Goal: Task Accomplishment & Management: Manage account settings

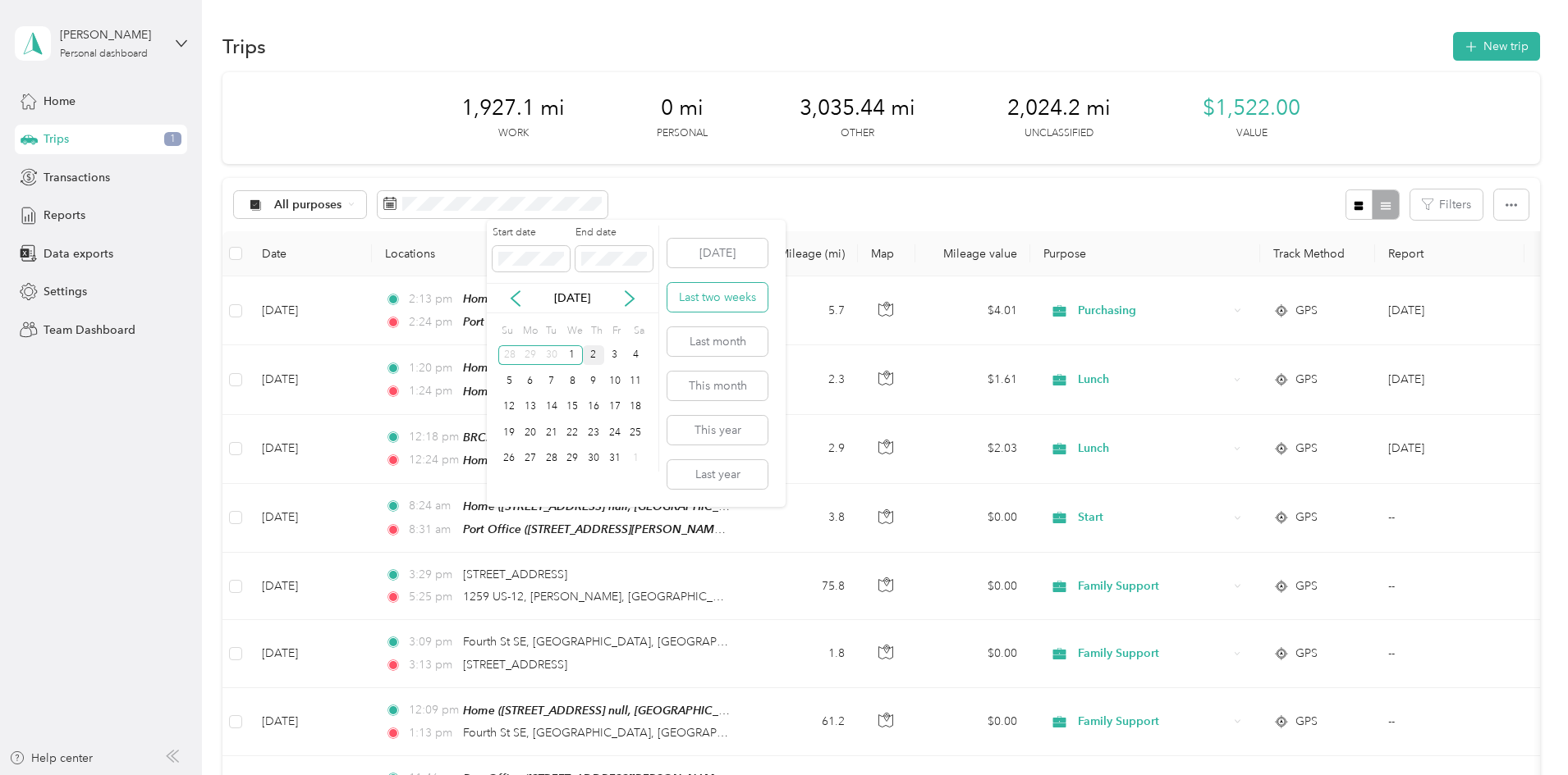
click at [717, 300] on button "Last two weeks" at bounding box center [718, 297] width 100 height 29
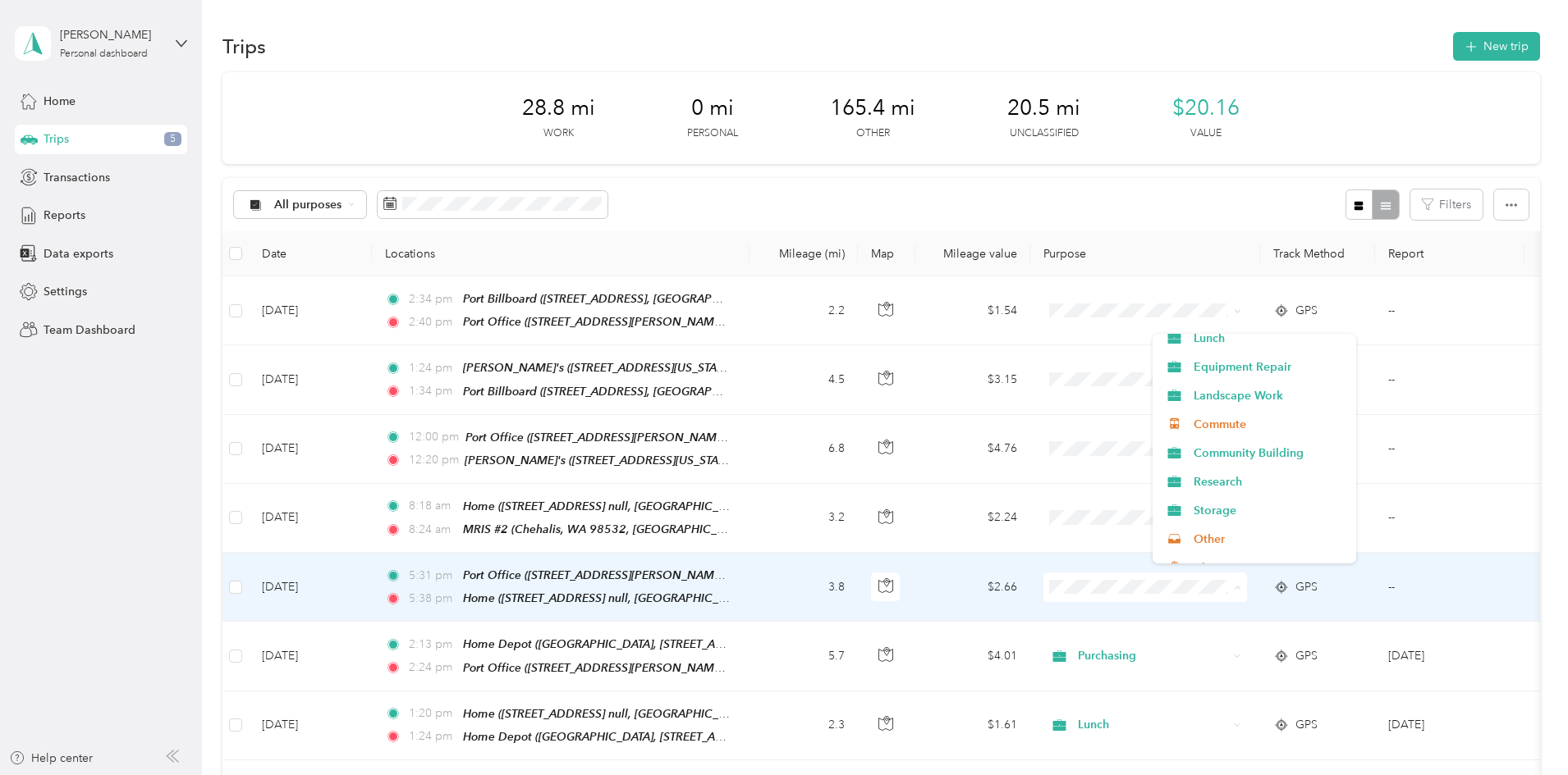
scroll to position [718, 0]
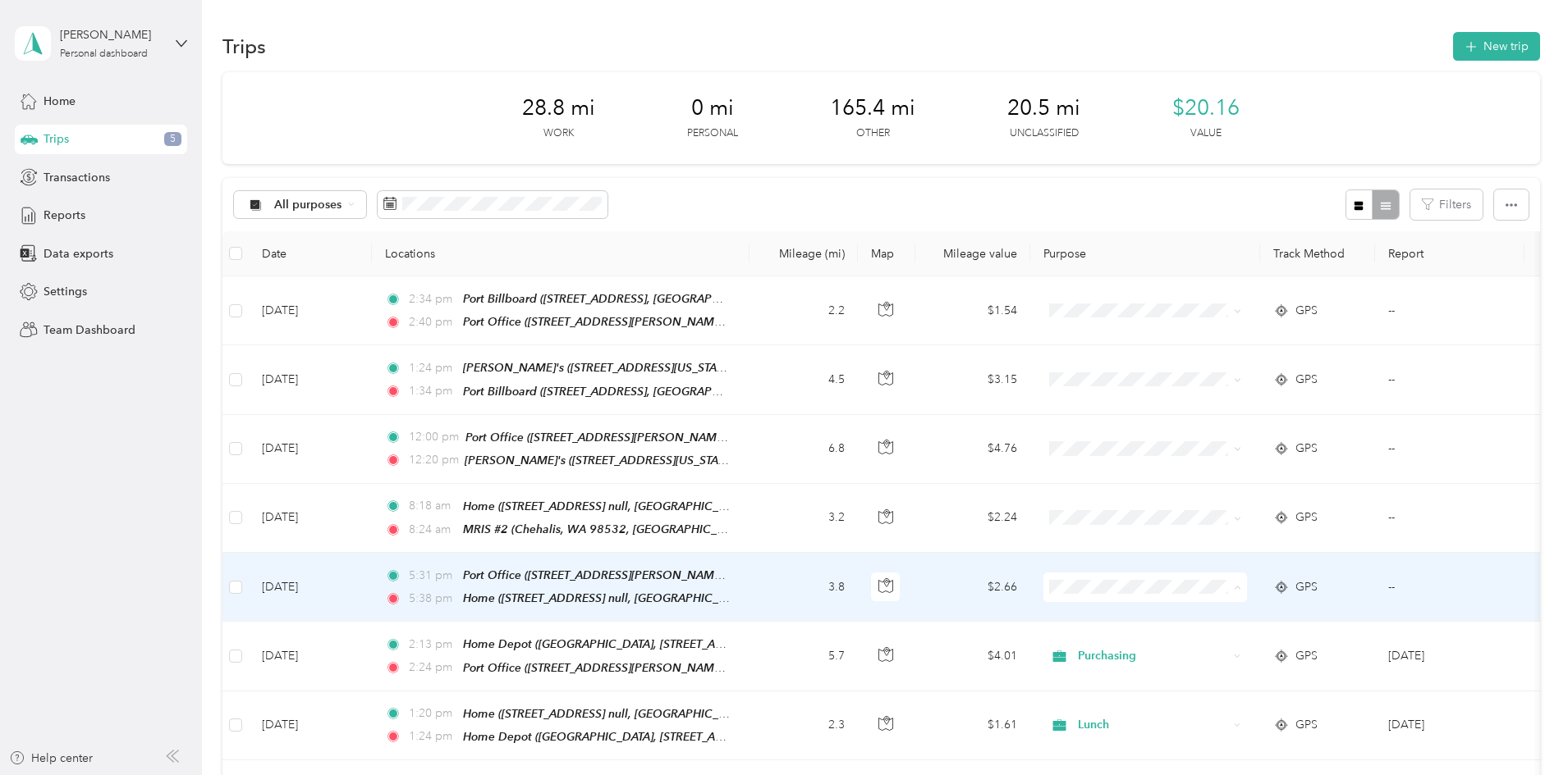
click at [1210, 466] on li "End" at bounding box center [1255, 463] width 204 height 29
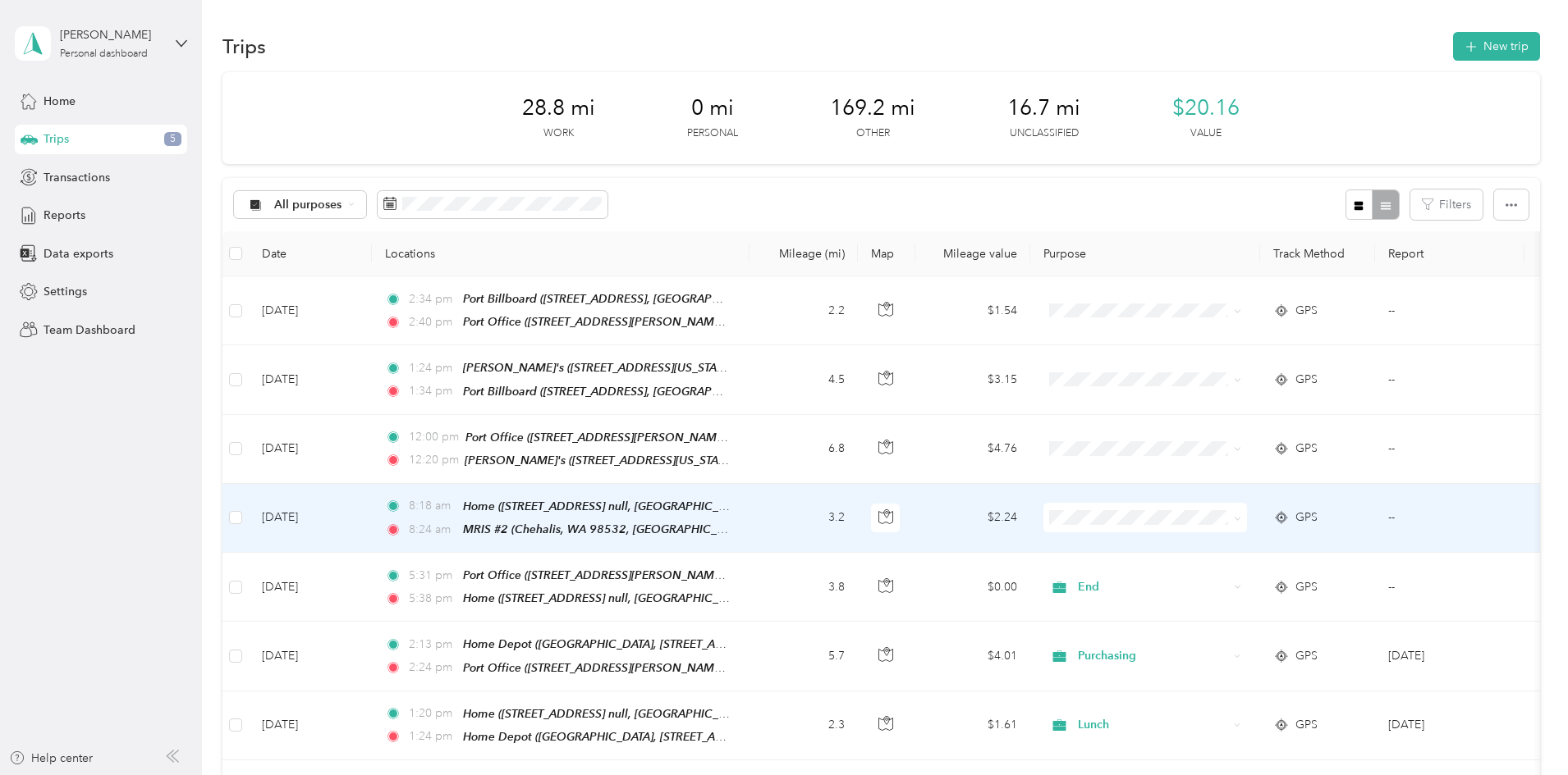
click at [1205, 686] on span "Start" at bounding box center [1269, 679] width 152 height 18
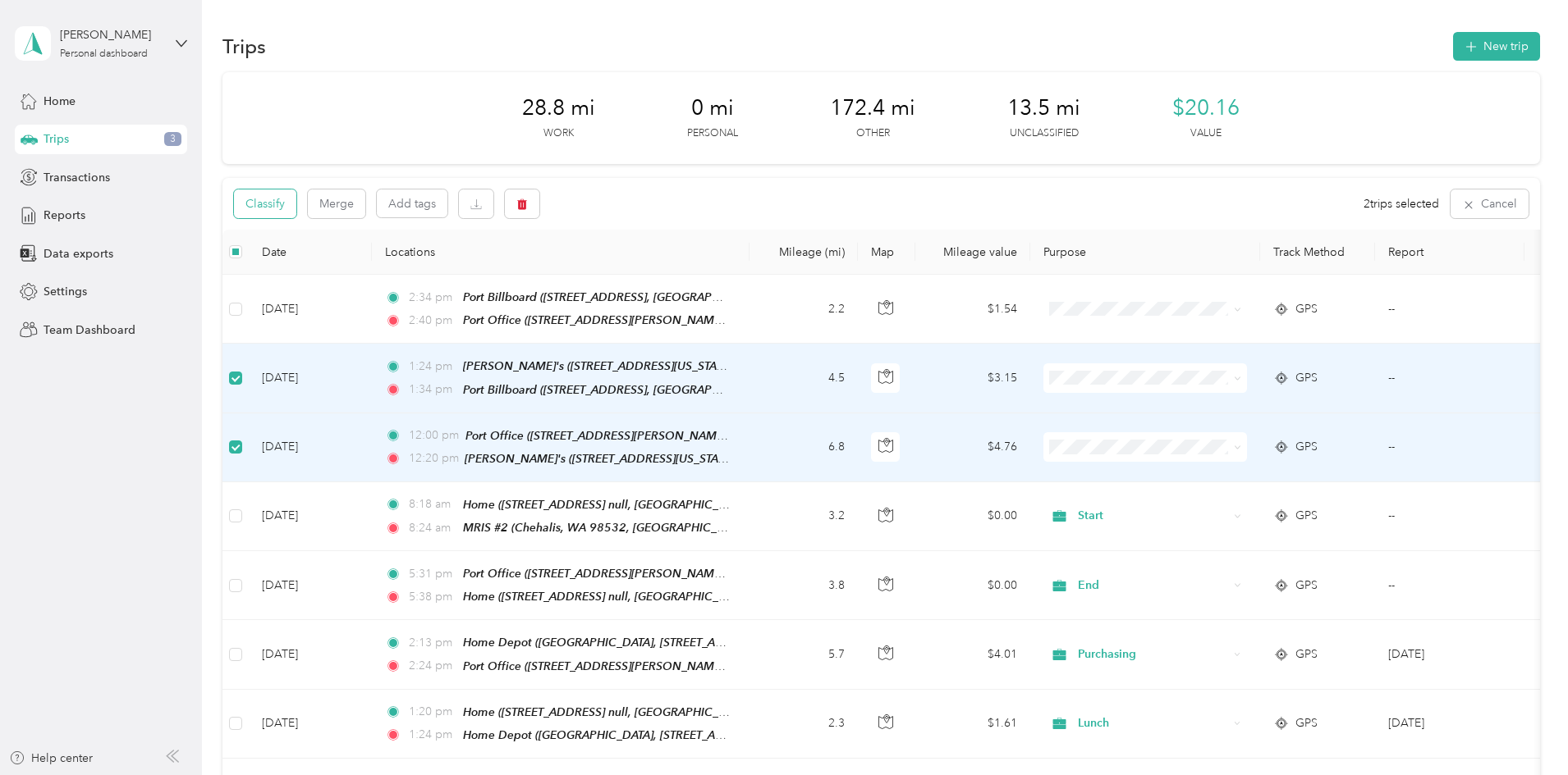
click at [297, 204] on button "Classify" at bounding box center [264, 203] width 62 height 29
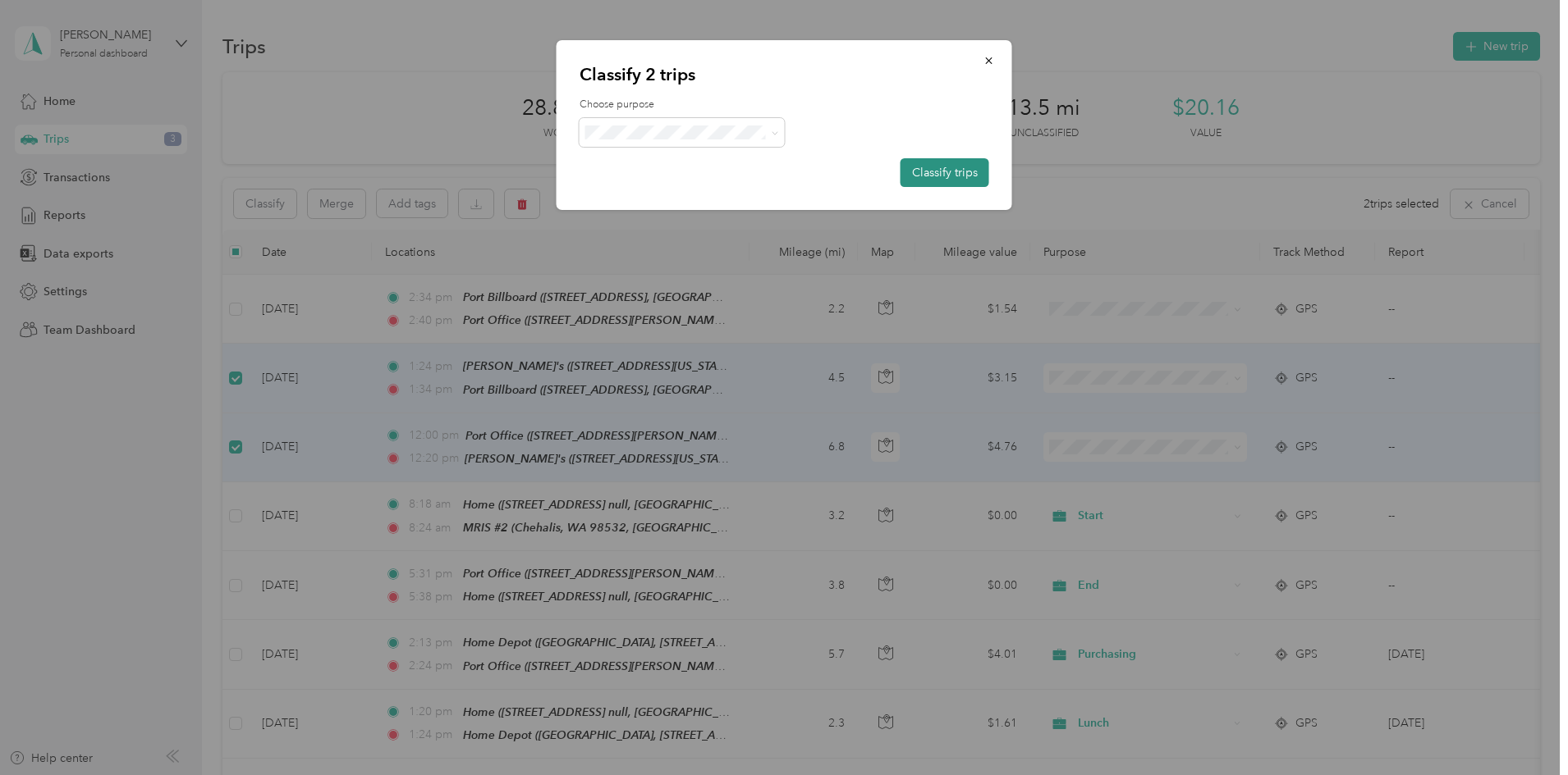
click at [938, 175] on button "Classify trips" at bounding box center [945, 172] width 89 height 29
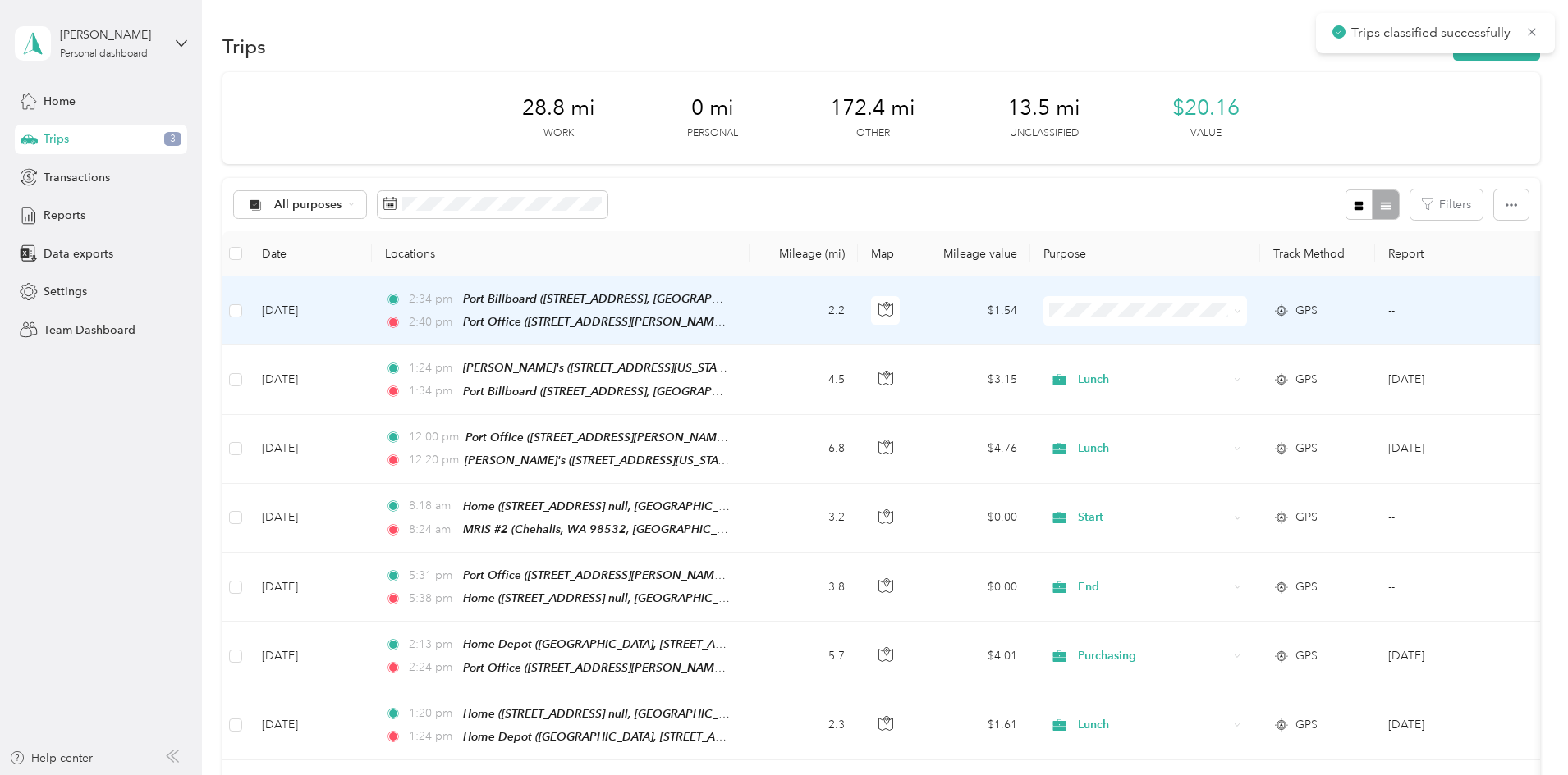
click at [858, 315] on td "2.2" at bounding box center [803, 311] width 108 height 69
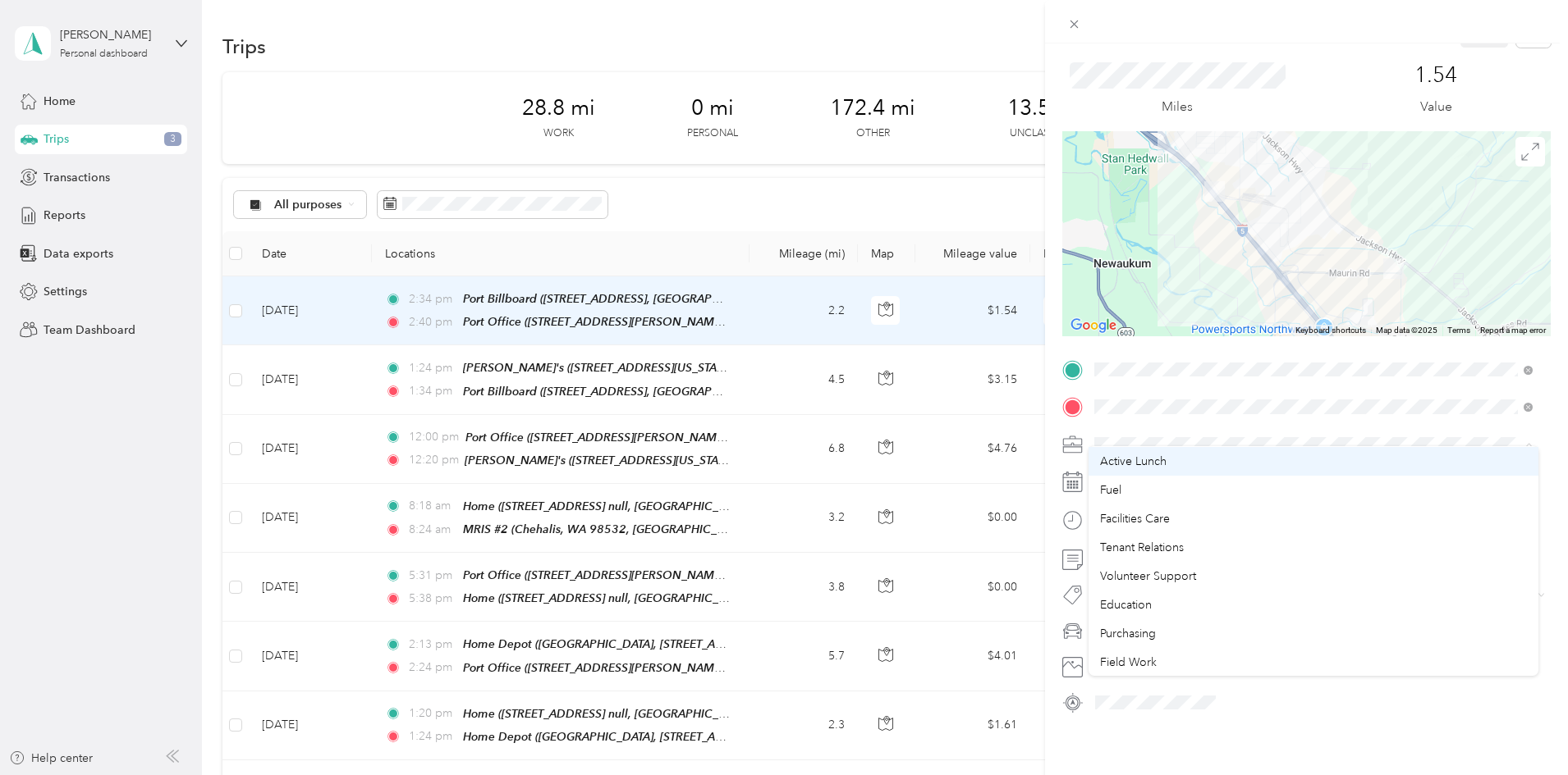
scroll to position [164, 0]
click at [1142, 608] on span "Field Work" at bounding box center [1128, 610] width 57 height 14
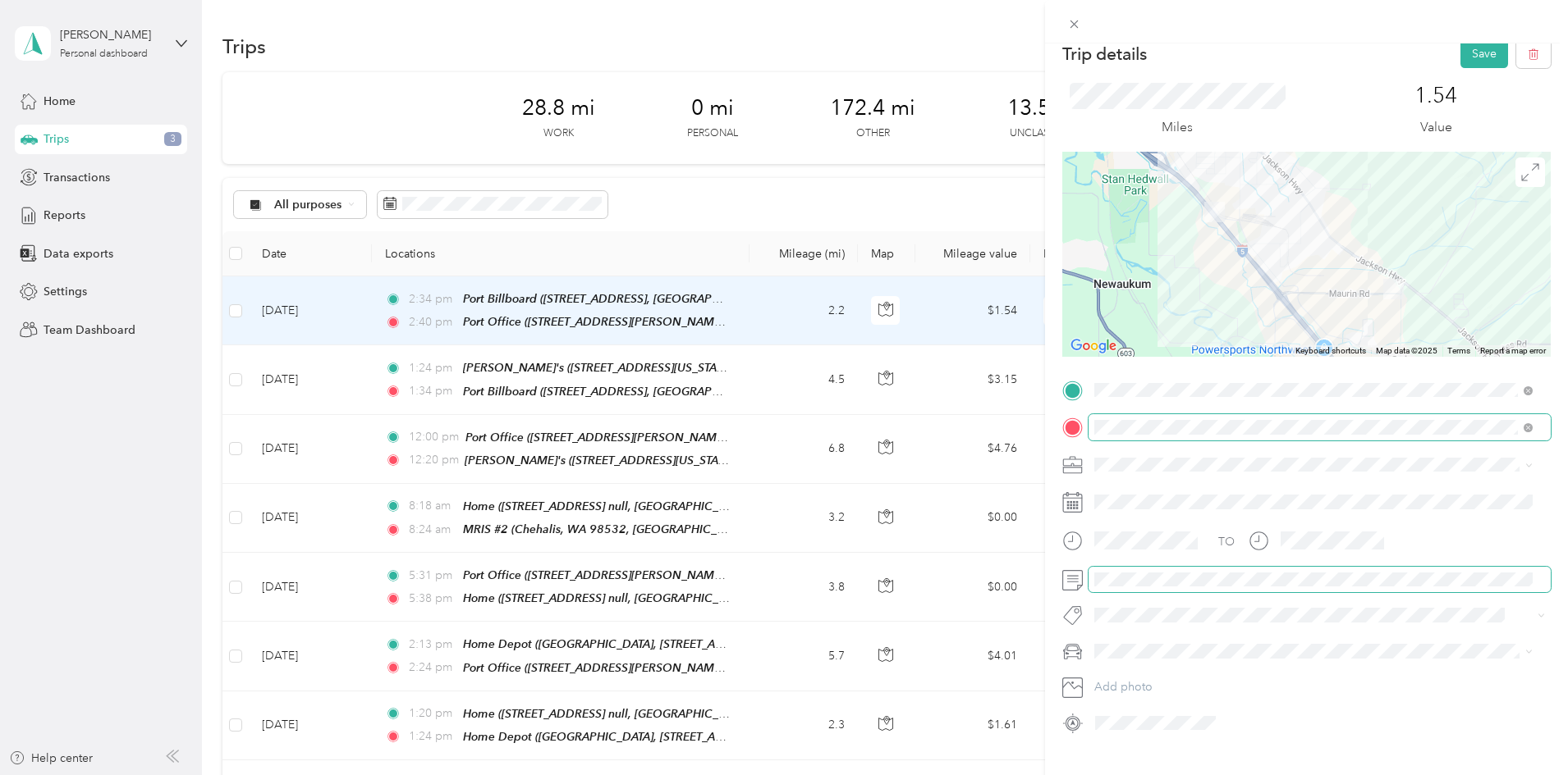
scroll to position [0, 0]
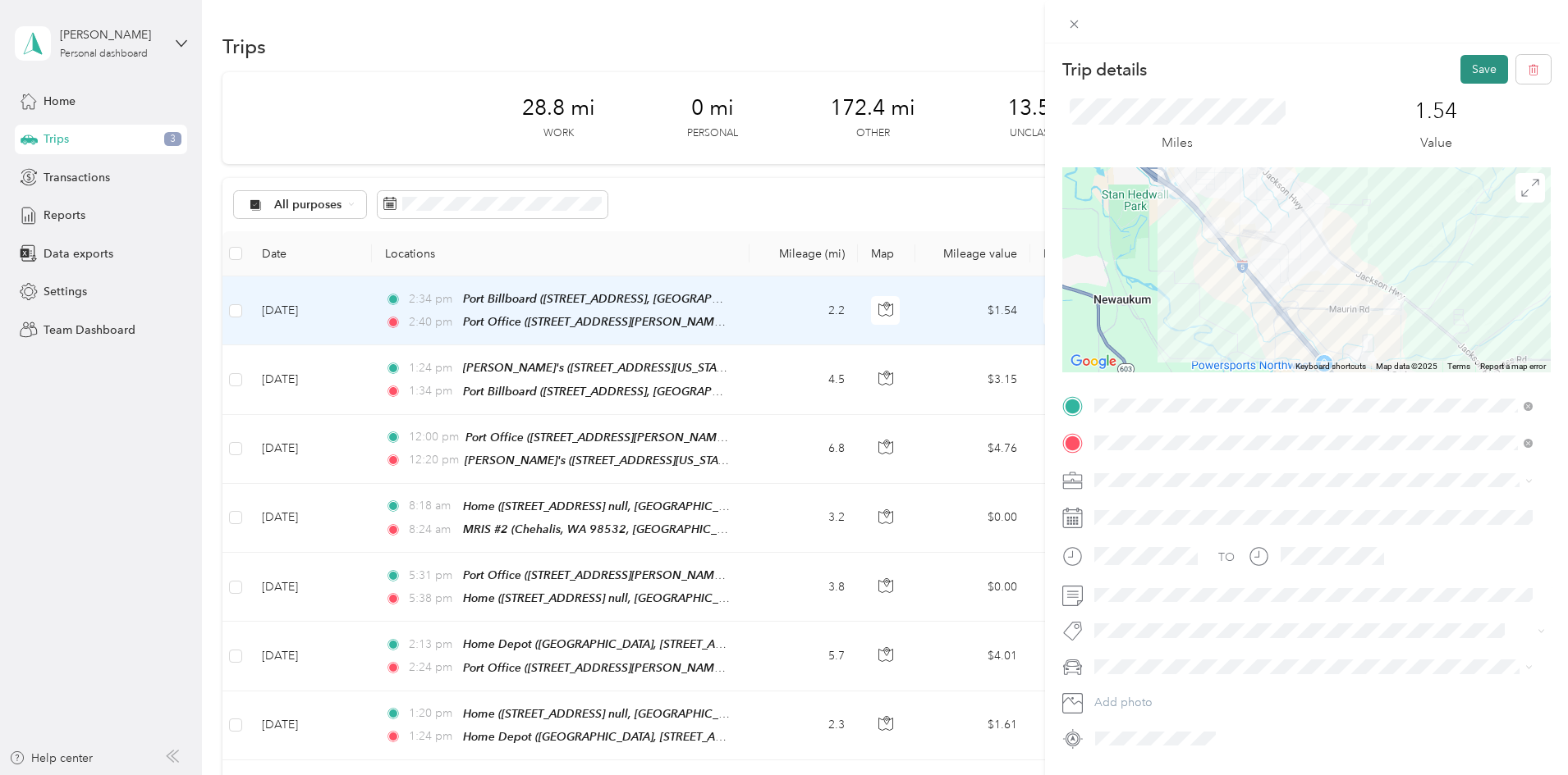
click at [1472, 65] on button "Save" at bounding box center [1484, 69] width 47 height 29
